Goal: Task Accomplishment & Management: Use online tool/utility

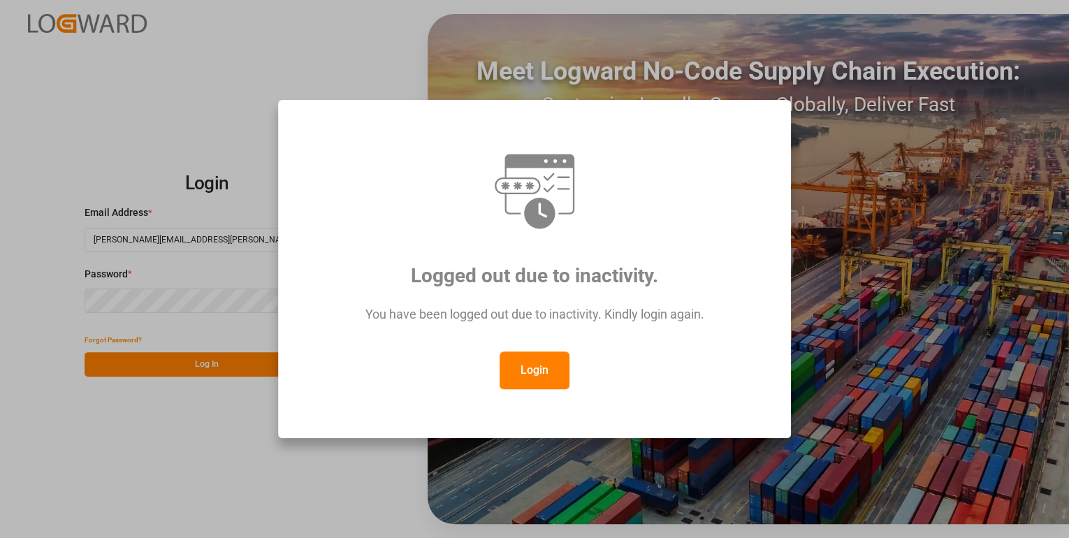
click at [226, 364] on div "Logged out due to inactivity. You have been logged out due to inactivity. Kindl…" at bounding box center [534, 269] width 1069 height 538
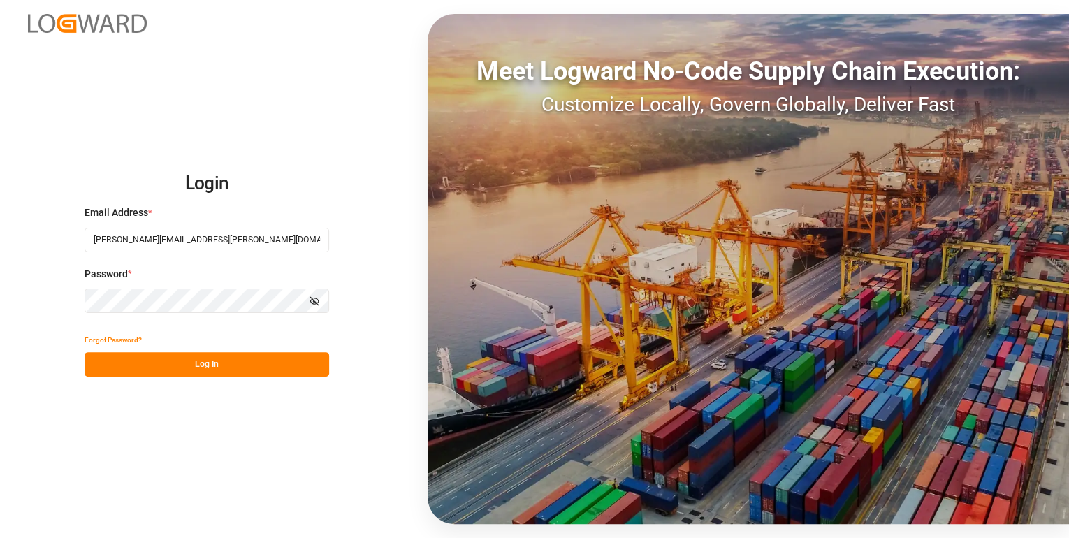
click at [226, 364] on button "Log In" at bounding box center [207, 364] width 245 height 24
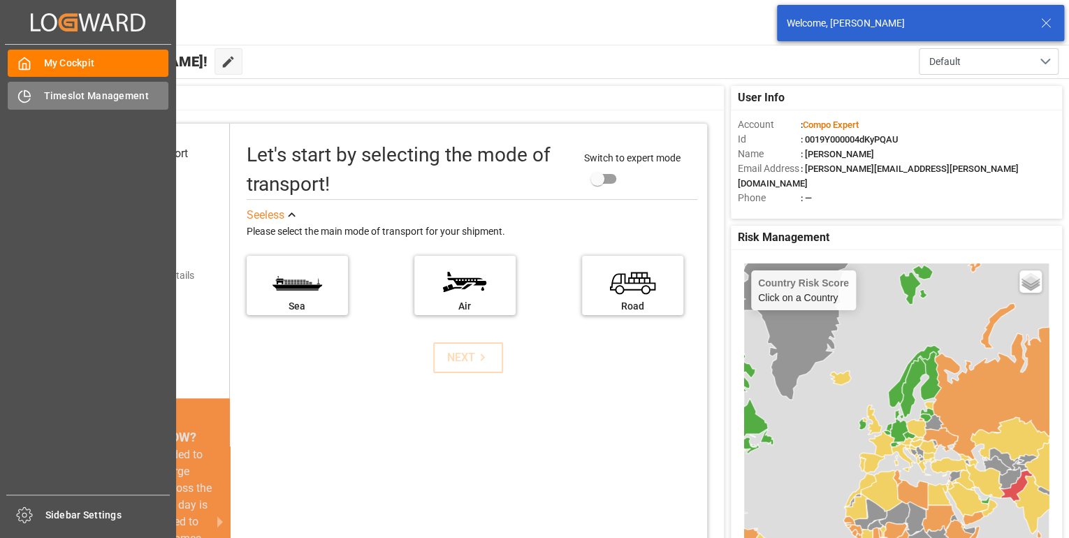
click at [48, 98] on span "Timeslot Management" at bounding box center [106, 96] width 125 height 15
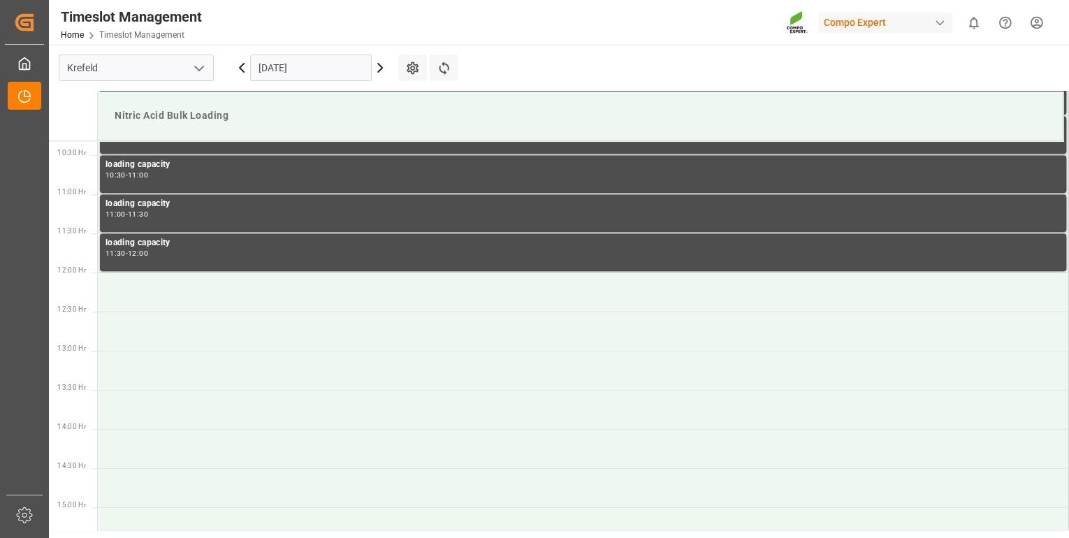
scroll to position [1008, 0]
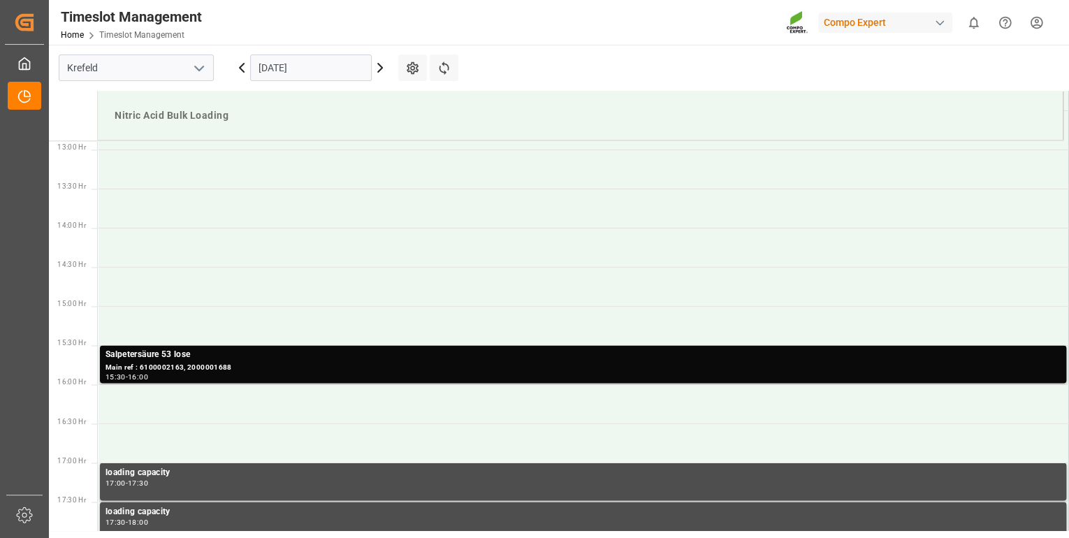
click at [383, 67] on icon at bounding box center [380, 67] width 17 height 17
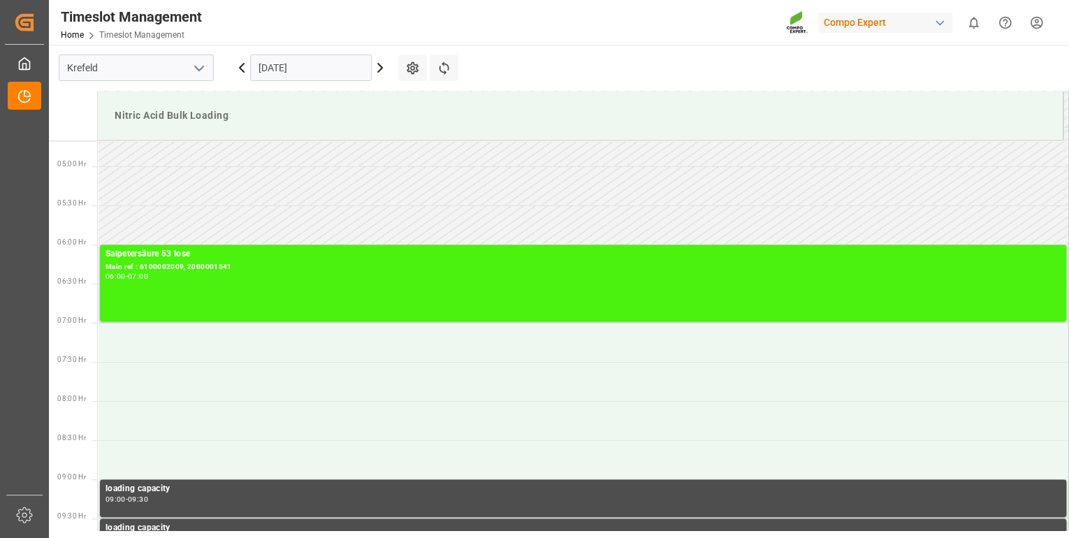
scroll to position [335, 0]
